Goal: Find contact information

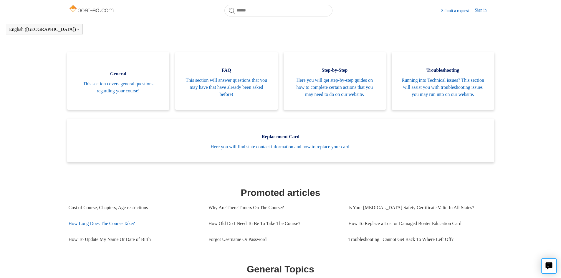
click at [132, 230] on link "How Long Does The Course Take?" at bounding box center [134, 224] width 131 height 16
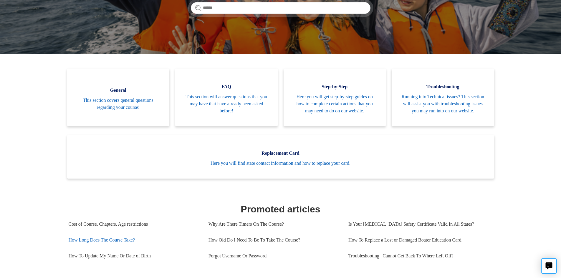
scroll to position [118, 0]
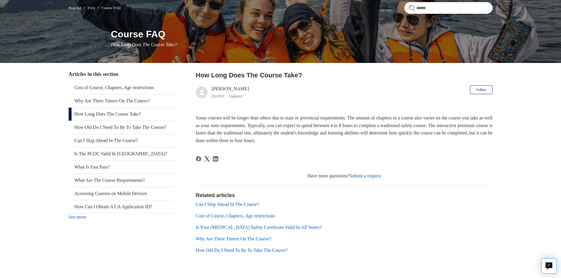
scroll to position [67, 0]
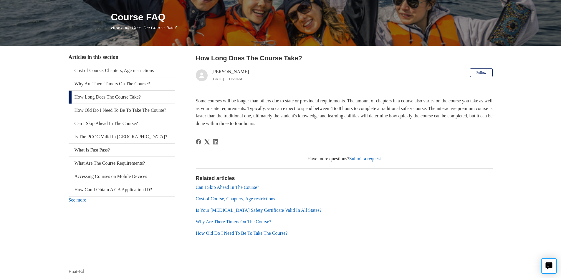
click at [359, 157] on link "Submit a request" at bounding box center [365, 158] width 32 height 5
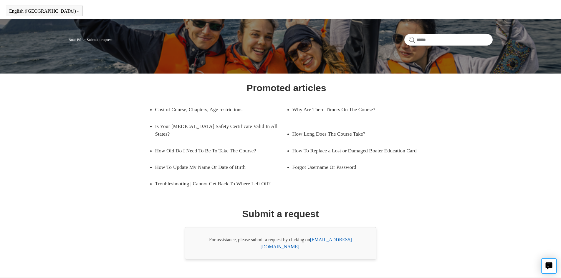
scroll to position [24, 0]
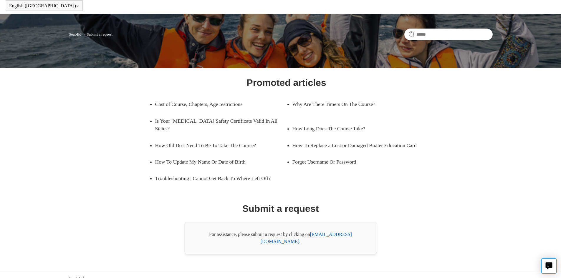
click at [336, 234] on link "[EMAIL_ADDRESS][DOMAIN_NAME]" at bounding box center [305, 238] width 91 height 12
click at [336, 234] on link "support@boat-ed.com" at bounding box center [305, 238] width 91 height 12
